Goal: Information Seeking & Learning: Learn about a topic

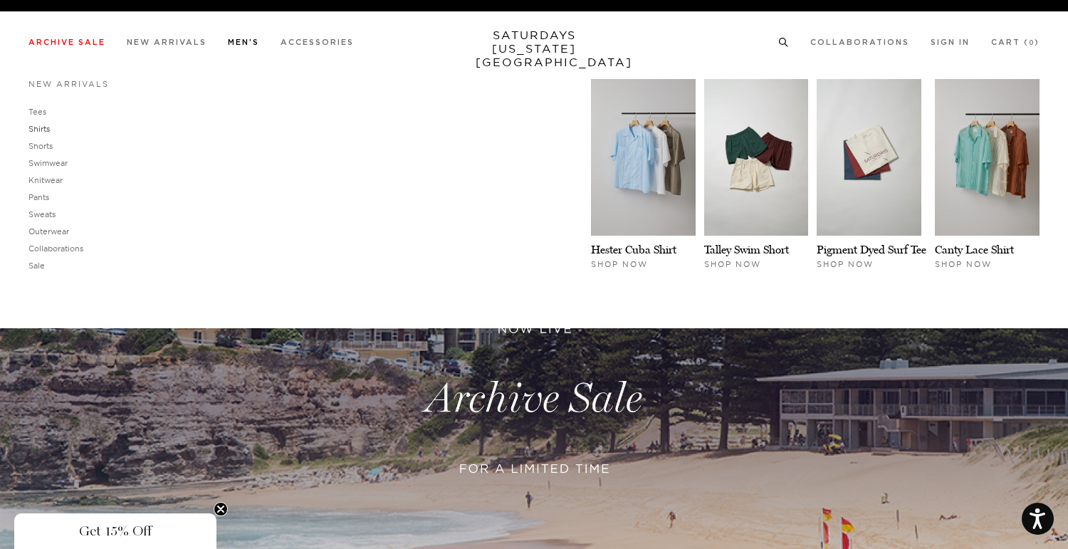
click at [40, 130] on link "Shirts" at bounding box center [38, 129] width 21 height 10
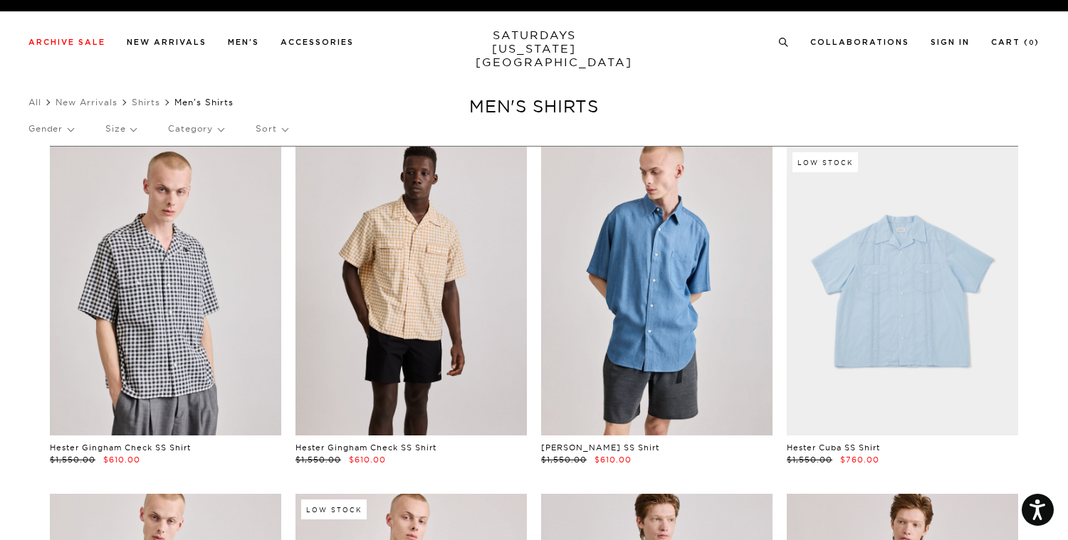
drag, startPoint x: 653, startPoint y: 75, endPoint x: 530, endPoint y: 1, distance: 143.7
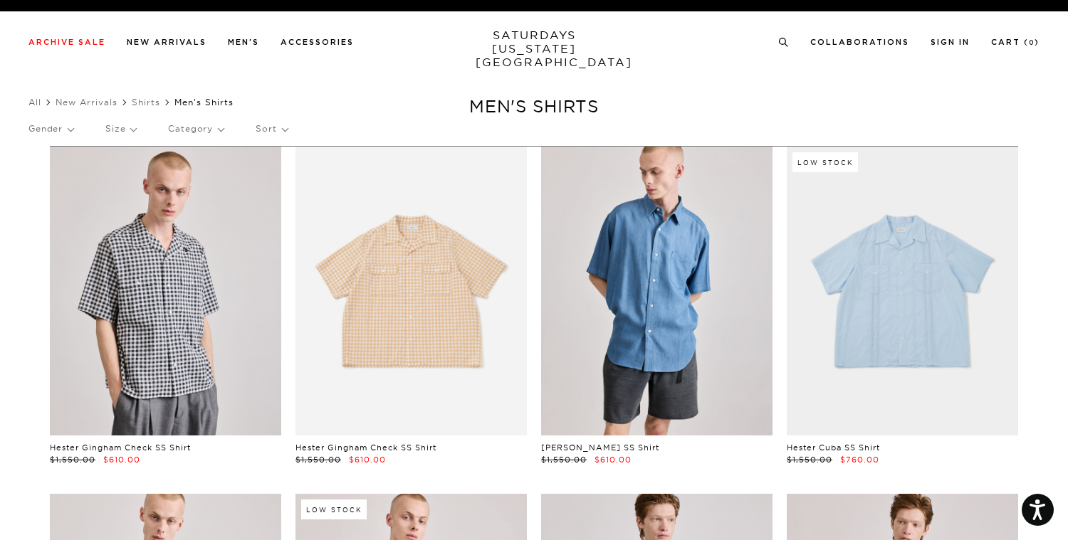
click at [337, 184] on link at bounding box center [410, 291] width 231 height 289
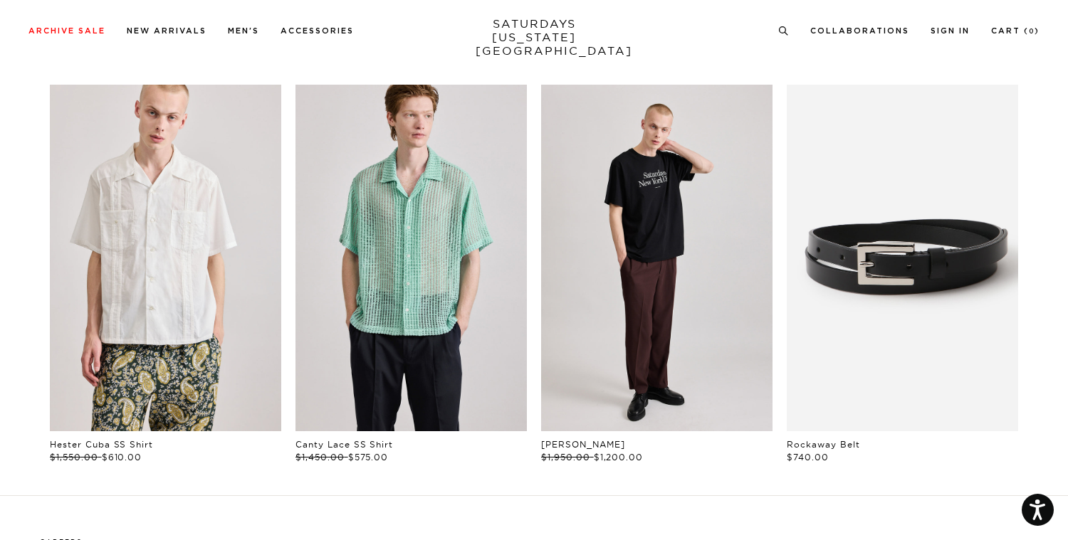
scroll to position [1542, 0]
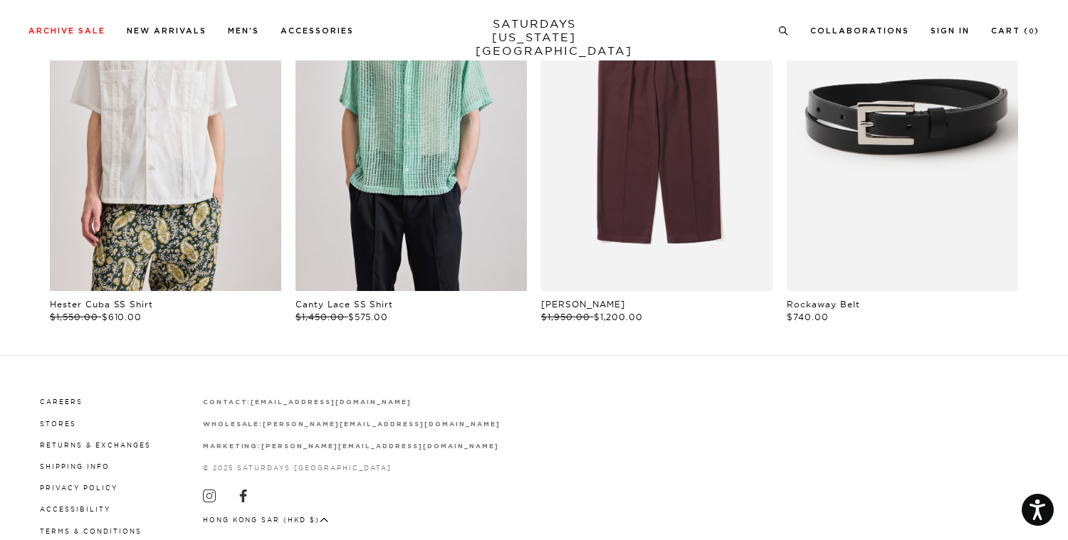
click at [737, 230] on link "files/4844.jpg" at bounding box center [656, 117] width 231 height 347
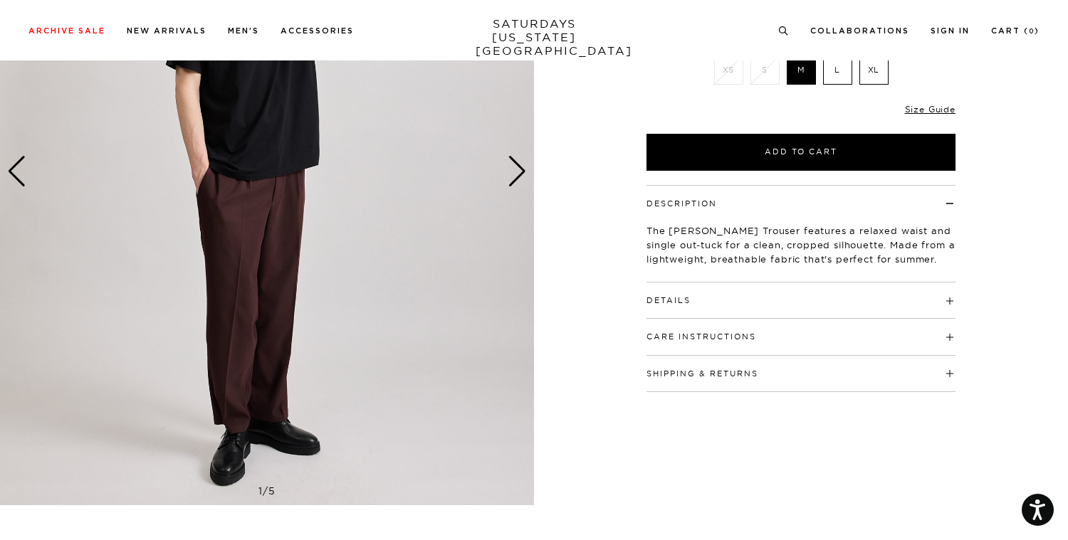
scroll to position [238, 0]
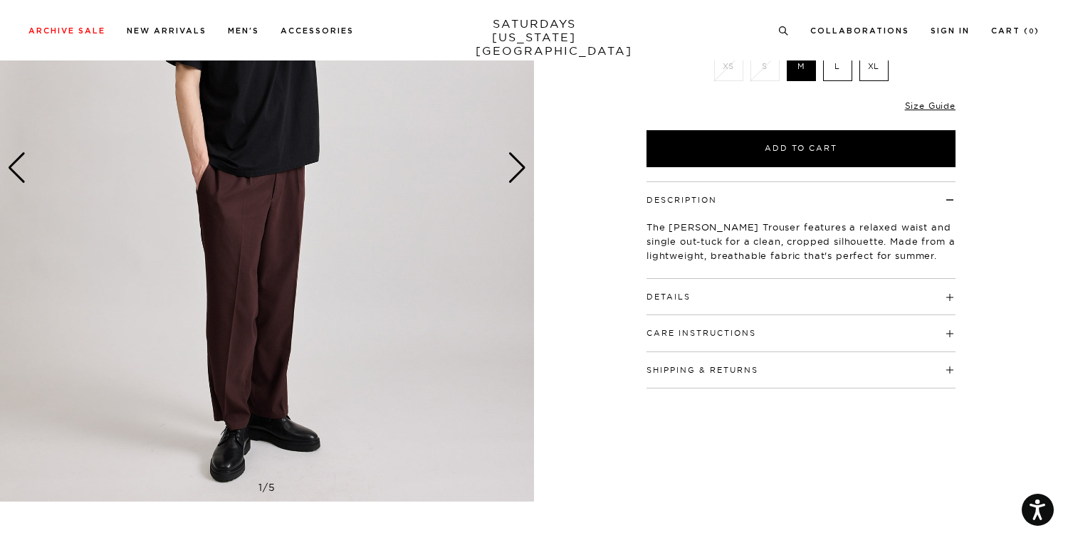
click at [268, 376] on img at bounding box center [267, 168] width 534 height 668
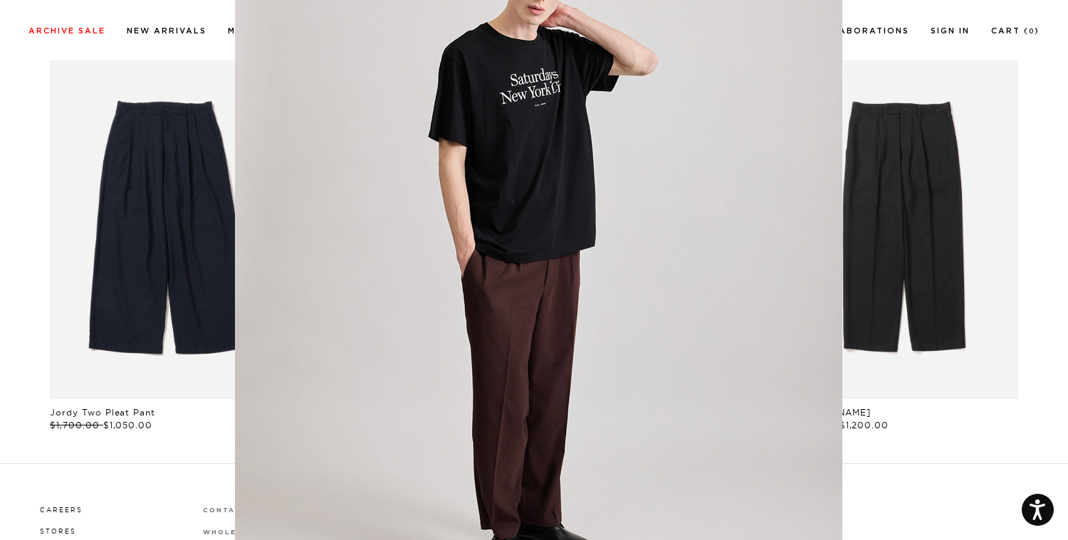
scroll to position [122, 0]
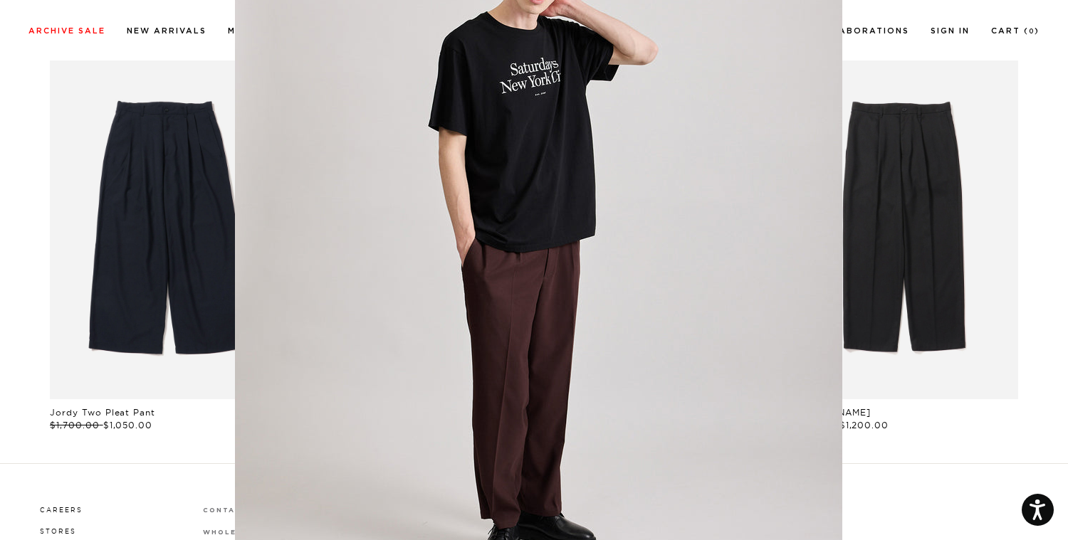
click at [889, 403] on figure at bounding box center [534, 270] width 1068 height 540
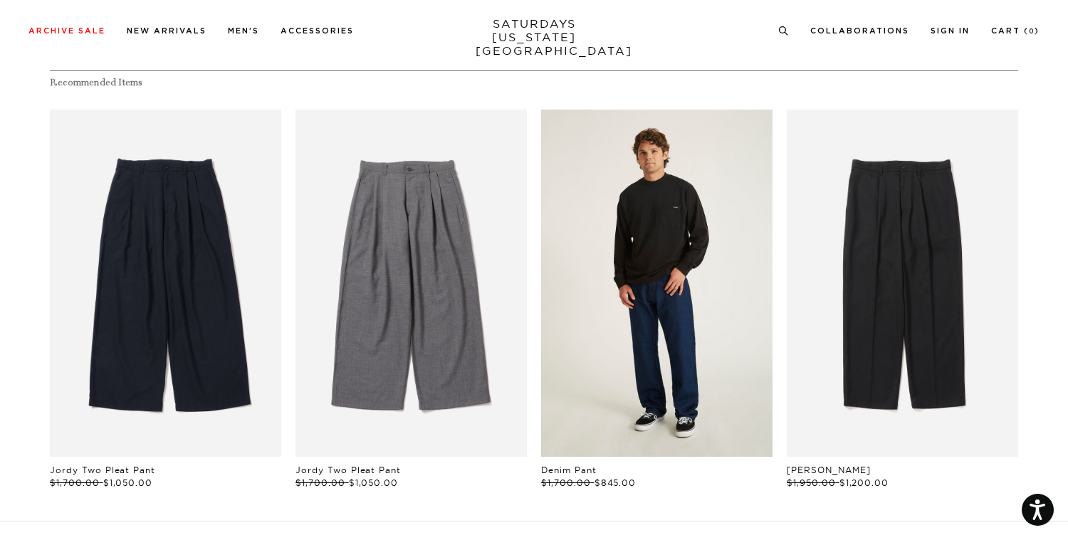
scroll to position [710, 0]
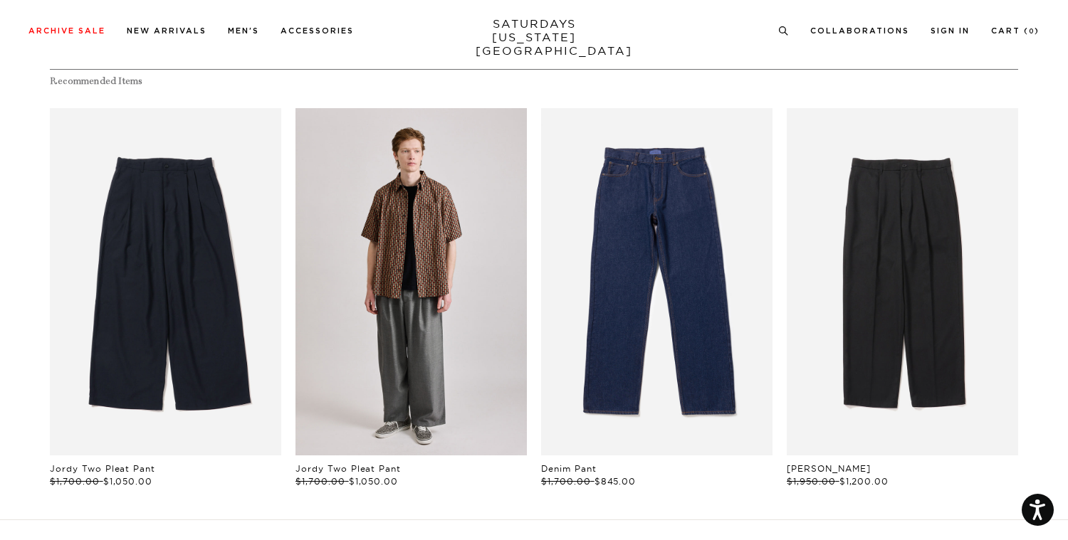
click at [351, 243] on link "files/250308_saturdaysnyc7169.jpg" at bounding box center [410, 281] width 231 height 347
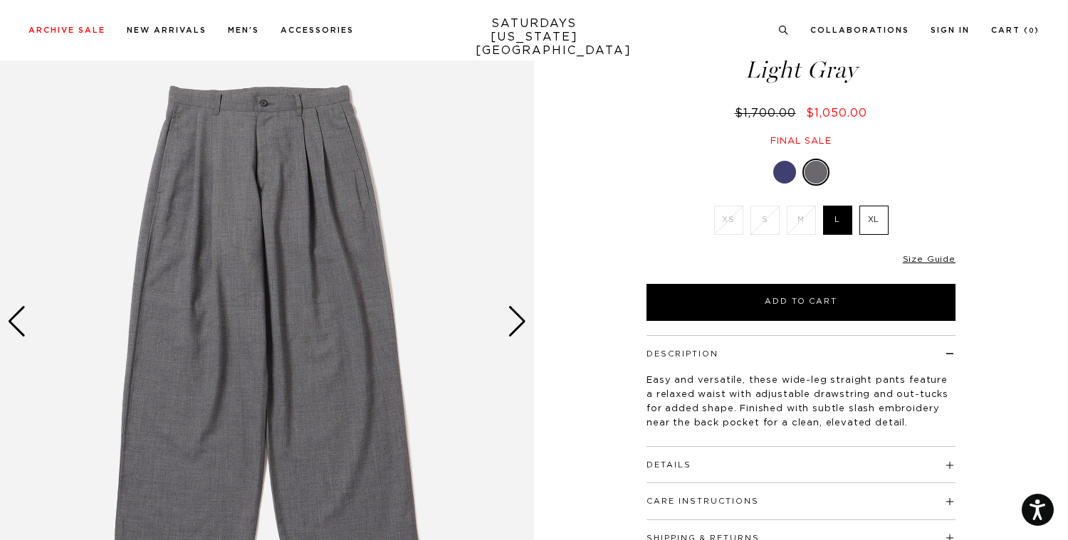
scroll to position [86, 0]
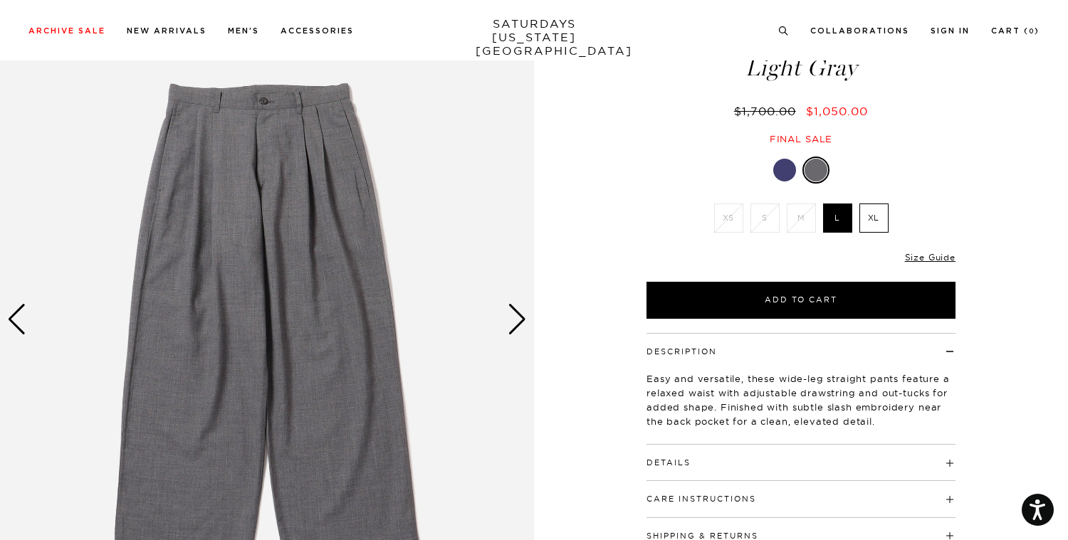
click at [510, 314] on div "Next slide" at bounding box center [517, 319] width 19 height 31
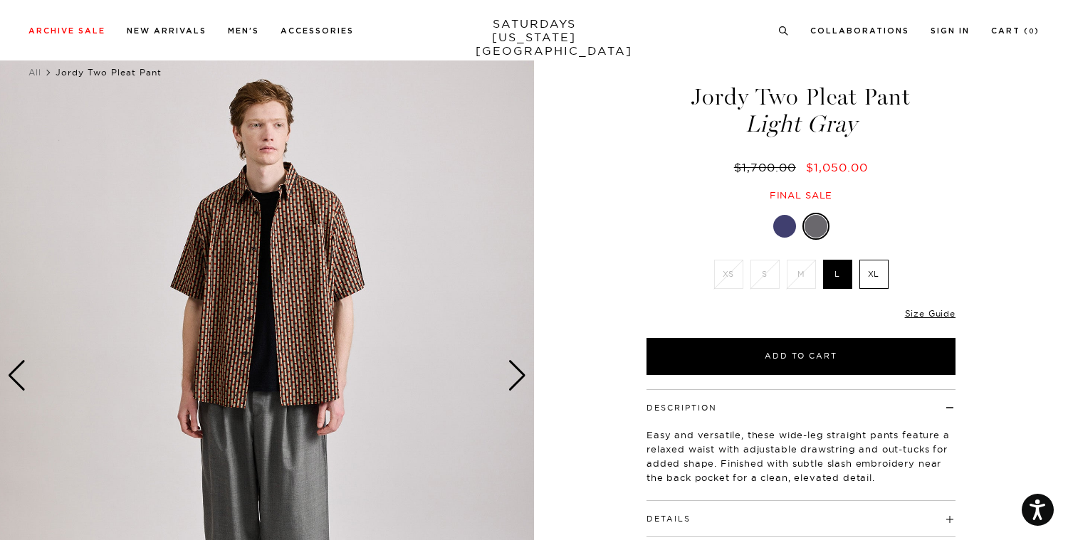
scroll to position [9, 0]
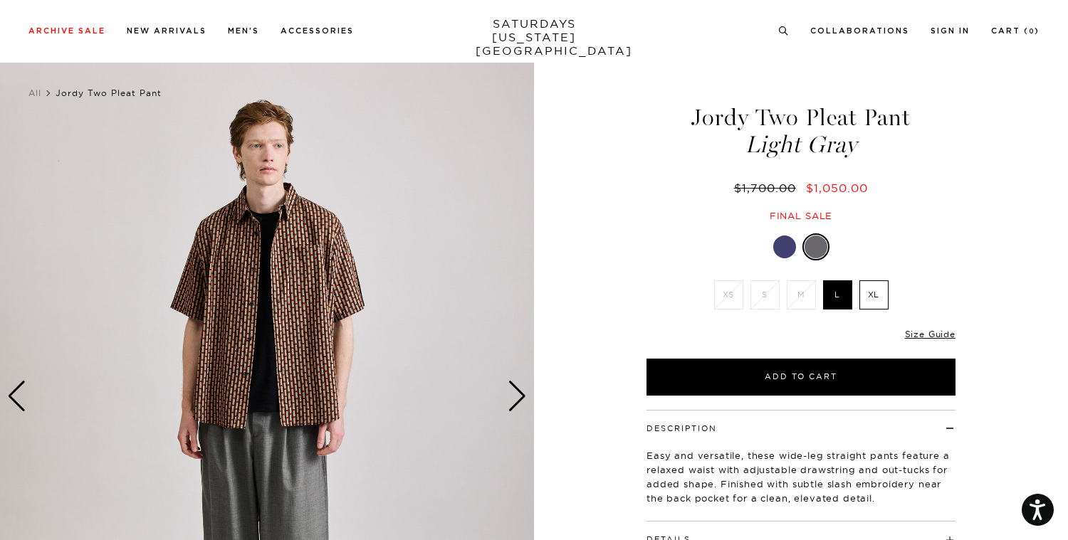
click at [516, 406] on div "Next slide" at bounding box center [517, 396] width 19 height 31
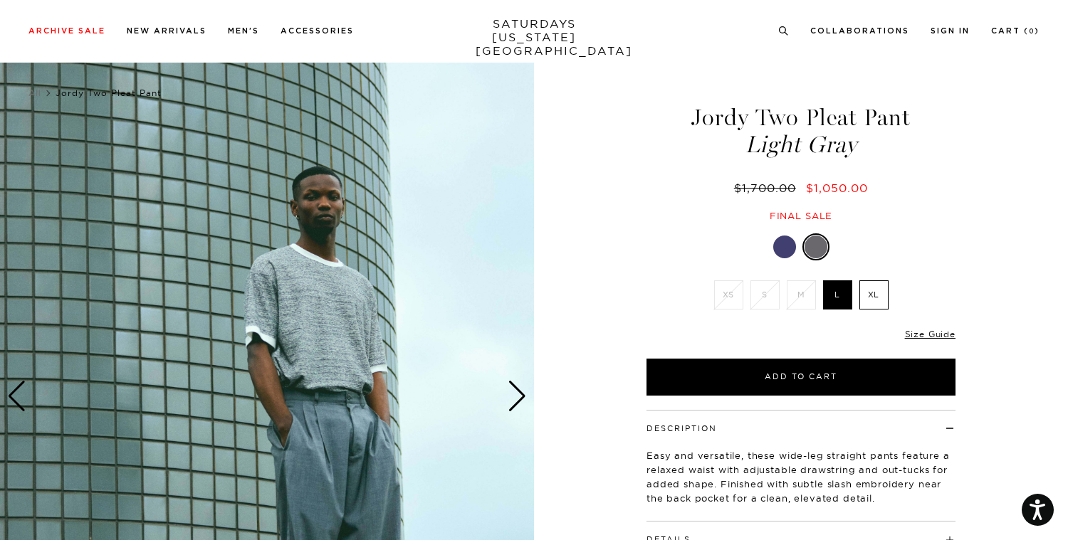
click at [516, 406] on div "Next slide" at bounding box center [517, 396] width 19 height 31
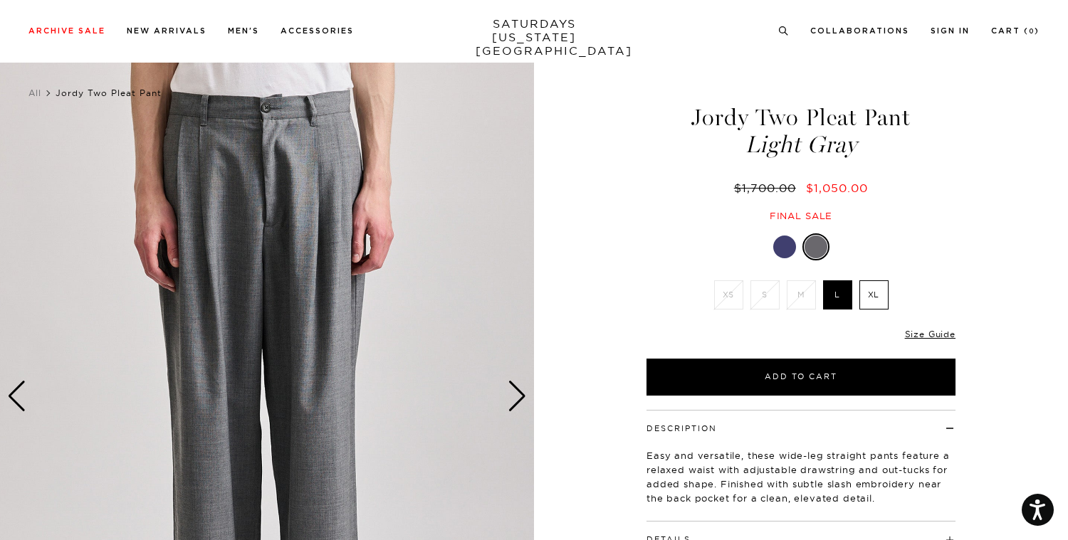
click at [19, 399] on div "Previous slide" at bounding box center [16, 396] width 19 height 31
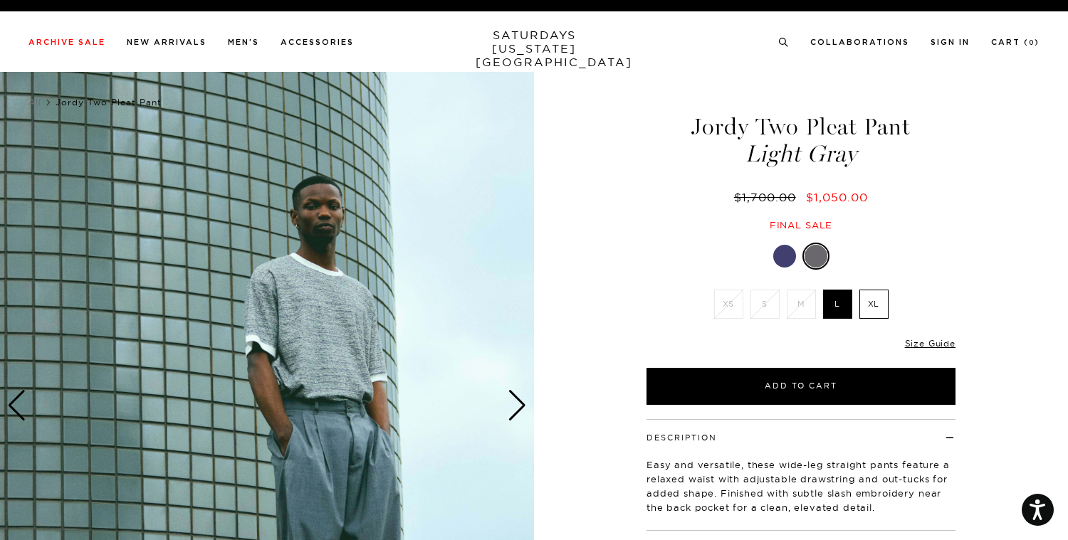
scroll to position [0, 0]
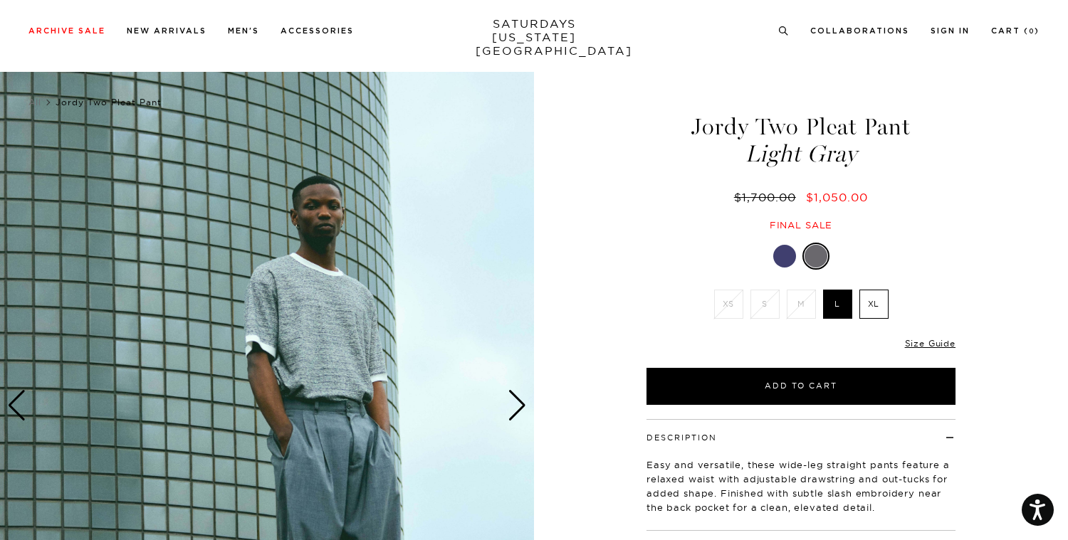
click at [522, 404] on div "Next slide" at bounding box center [517, 405] width 19 height 31
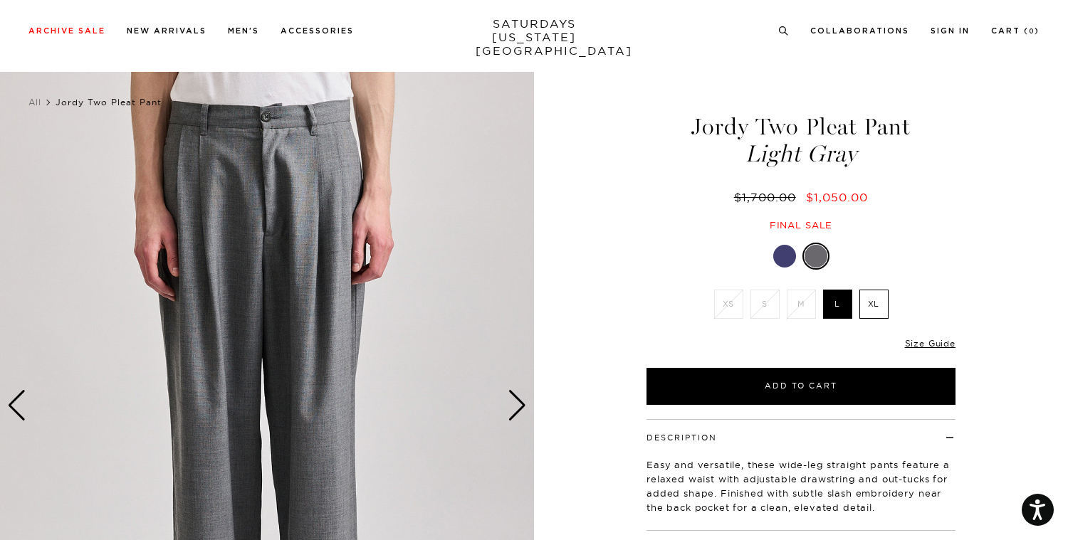
click at [522, 404] on div "Next slide" at bounding box center [517, 405] width 19 height 31
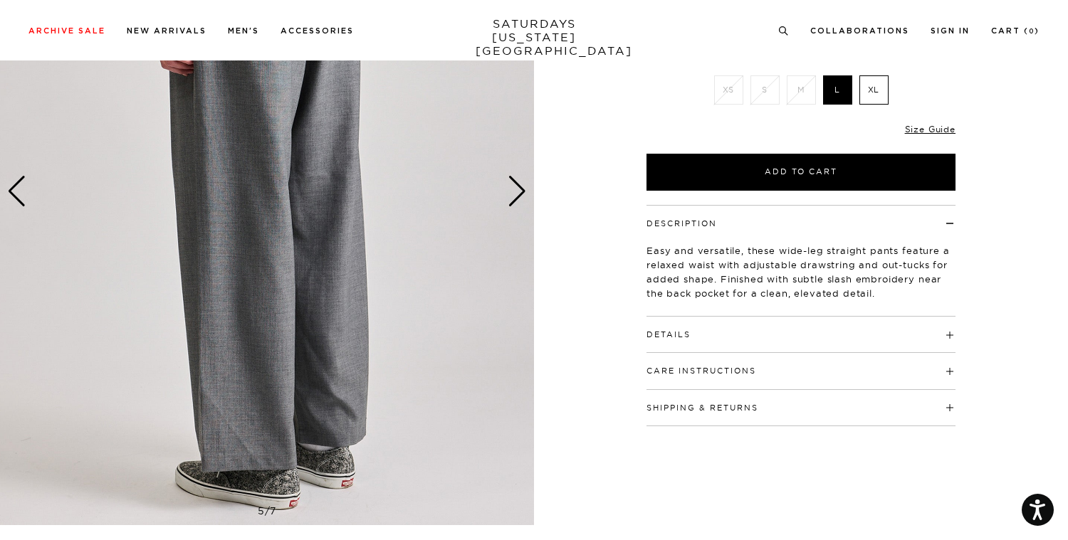
scroll to position [216, 0]
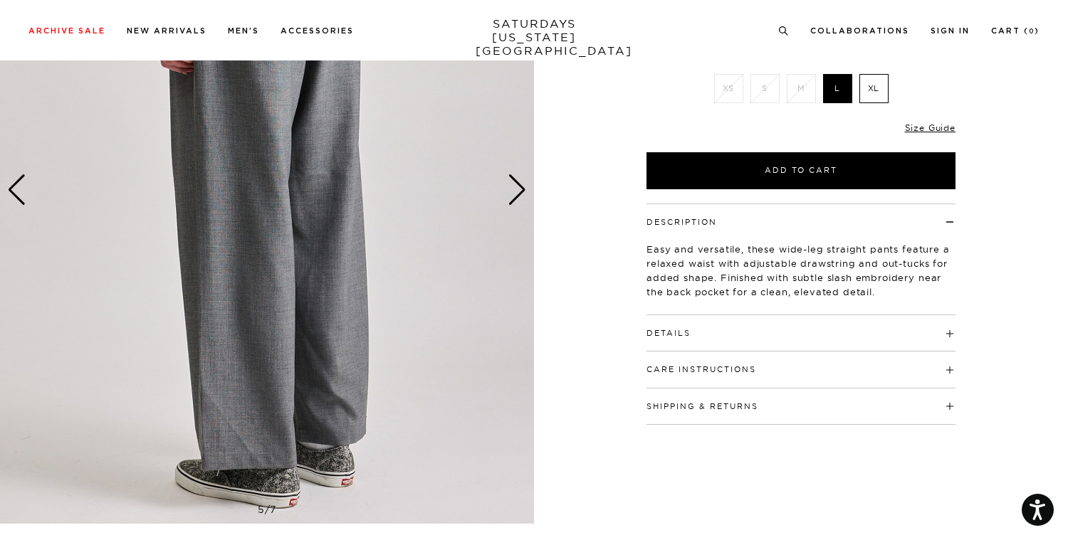
click at [510, 191] on div "Next slide" at bounding box center [517, 189] width 19 height 31
